Goal: Find specific page/section: Find specific page/section

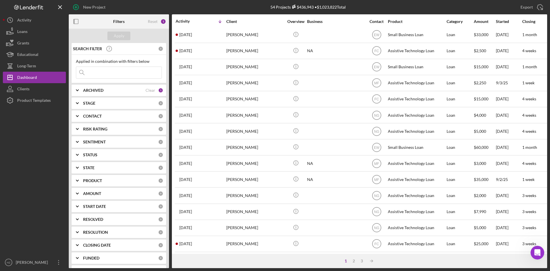
scroll to position [184, 0]
click at [355, 260] on div "2" at bounding box center [354, 261] width 8 height 5
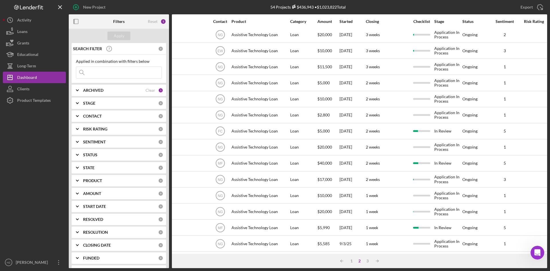
scroll to position [115, 0]
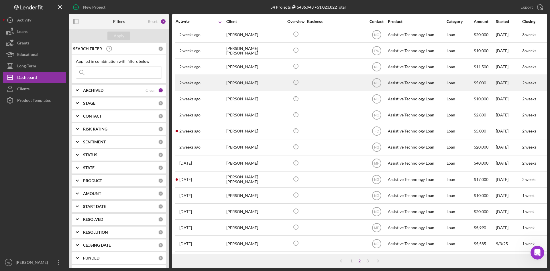
click at [242, 82] on div "[PERSON_NAME]" at bounding box center [254, 82] width 57 height 15
